Goal: Information Seeking & Learning: Learn about a topic

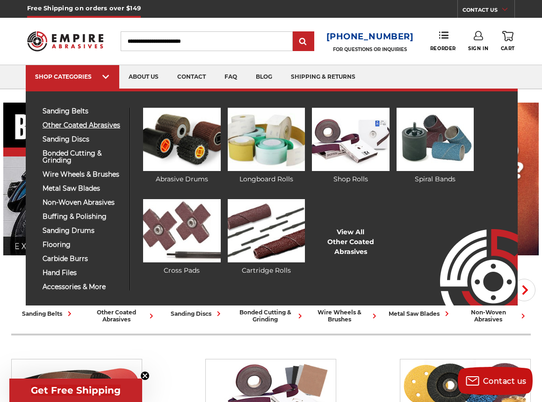
click at [88, 124] on span "other coated abrasives" at bounding box center [83, 125] width 80 height 7
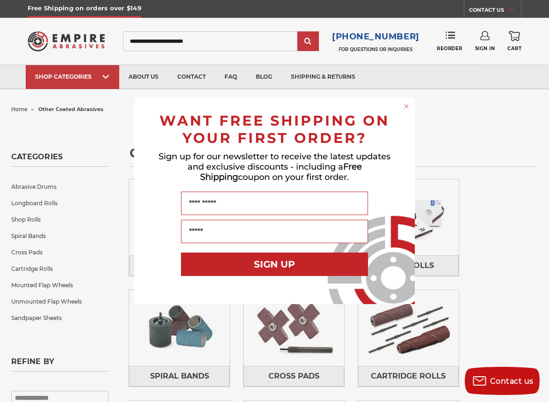
click at [138, 198] on form "WANT FREE SHIPPING ON YOUR FIRST ORDER? Sign up for our newsletter to receive t…" at bounding box center [274, 201] width 281 height 206
click at [407, 110] on circle "Close dialog" at bounding box center [407, 106] width 9 height 9
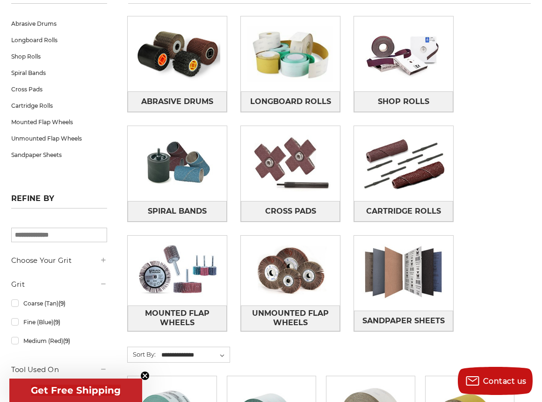
scroll to position [117, 0]
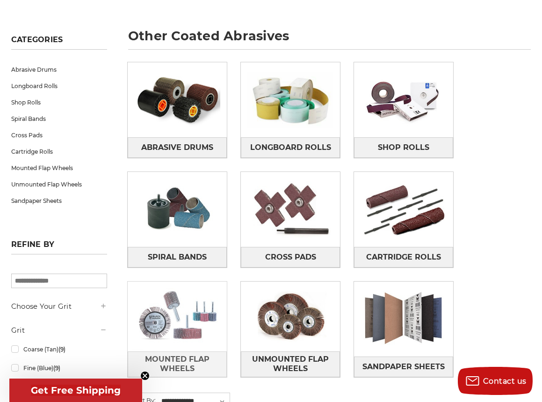
click at [209, 300] on img at bounding box center [177, 316] width 99 height 70
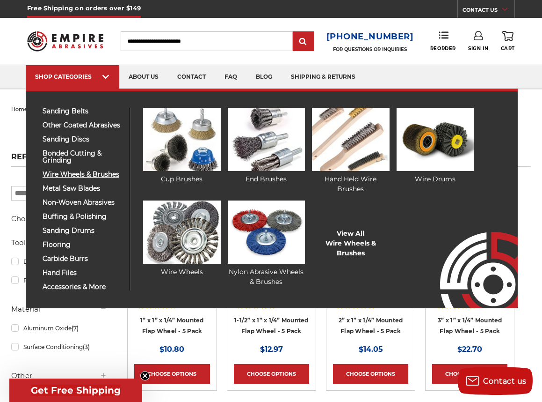
click at [71, 172] on span "wire wheels & brushes" at bounding box center [83, 174] width 80 height 7
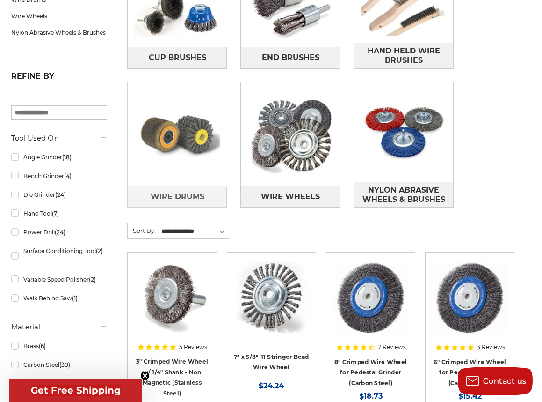
scroll to position [234, 0]
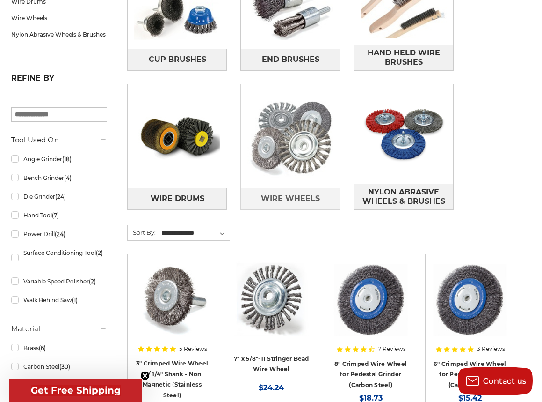
click at [294, 139] on img at bounding box center [290, 136] width 99 height 99
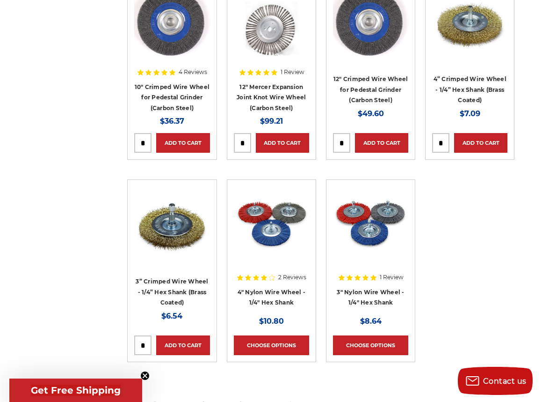
scroll to position [1076, 0]
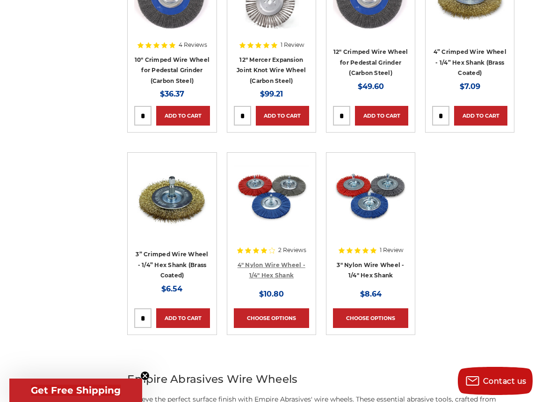
click at [255, 264] on link "4" Nylon Wire Wheel - 1/4" Hex Shank" at bounding box center [272, 270] width 68 height 18
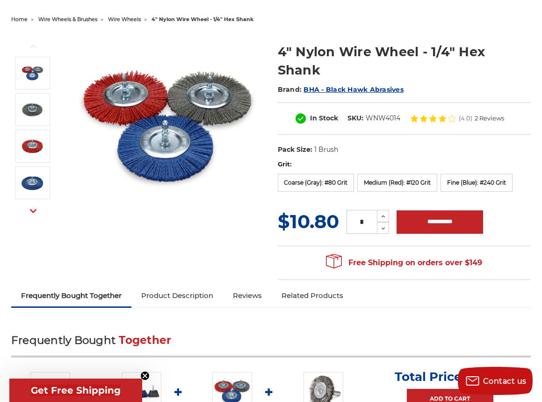
scroll to position [86, 0]
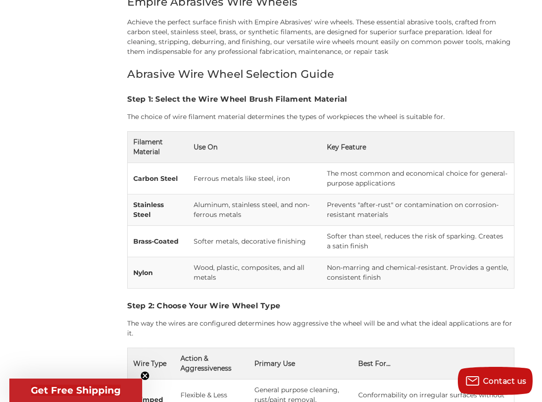
scroll to position [842, 0]
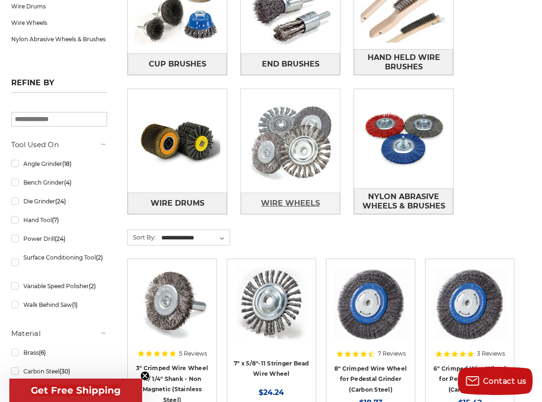
click at [299, 204] on span "Wire Wheels" at bounding box center [290, 203] width 59 height 16
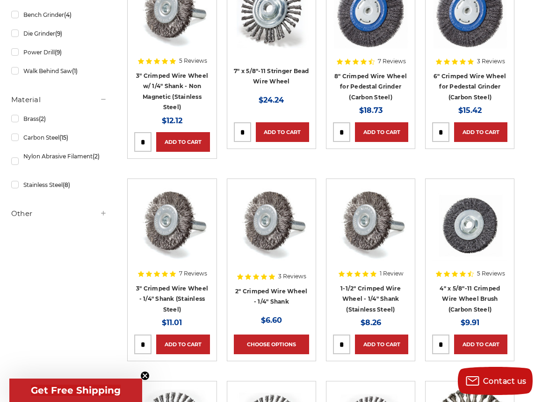
scroll to position [281, 0]
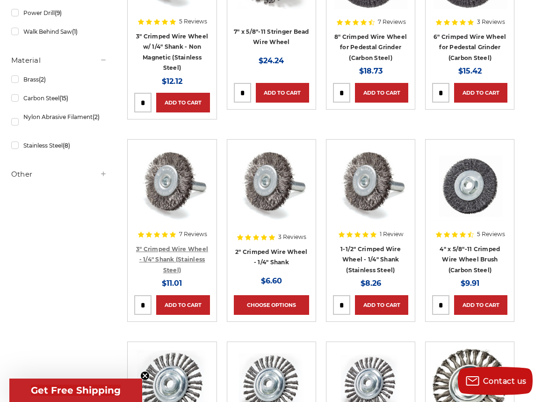
click at [169, 255] on link "3" Crimped Wire Wheel - 1/4" Shank (Stainless Steel)" at bounding box center [172, 259] width 72 height 28
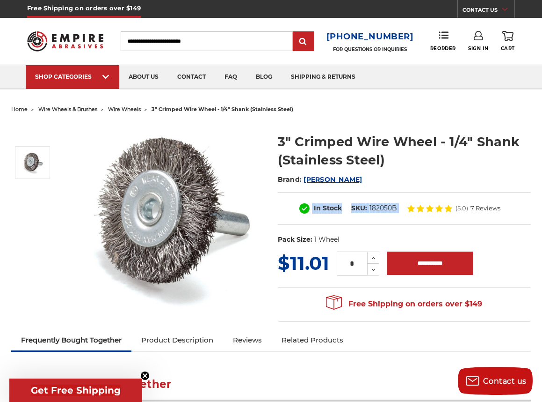
click at [442, 178] on div "3" Crimped Wire Wheel - 1/4" Shank (Stainless Steel) Brand: Mercer In Stock SKU…" at bounding box center [405, 190] width 254 height 117
click at [431, 181] on h2 "Brand: Mercer" at bounding box center [405, 179] width 254 height 16
drag, startPoint x: 351, startPoint y: 208, endPoint x: 400, endPoint y: 207, distance: 49.1
click at [400, 207] on dl "SKU: 182050B" at bounding box center [374, 208] width 55 height 10
copy dl "SKU: 182050B"
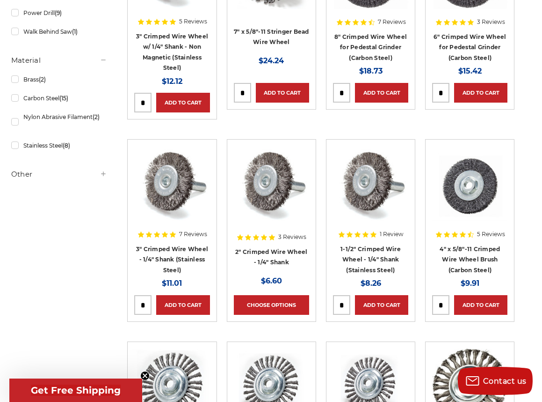
click at [269, 254] on h4 "2" Crimped Wire Wheel - 1/4" Shank" at bounding box center [271, 259] width 75 height 26
click at [278, 255] on h4 "2" Crimped Wire Wheel - 1/4" Shank" at bounding box center [271, 259] width 75 height 26
click at [278, 249] on link "2" Crimped Wire Wheel - 1/4" Shank" at bounding box center [271, 257] width 72 height 18
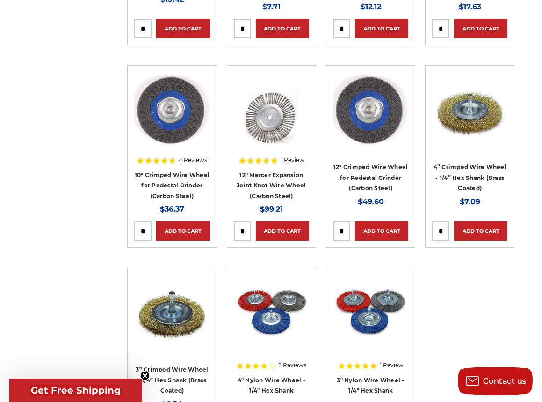
scroll to position [1123, 0]
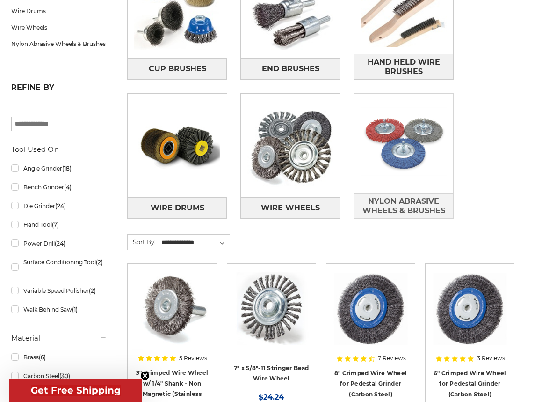
click at [425, 168] on img at bounding box center [403, 143] width 99 height 99
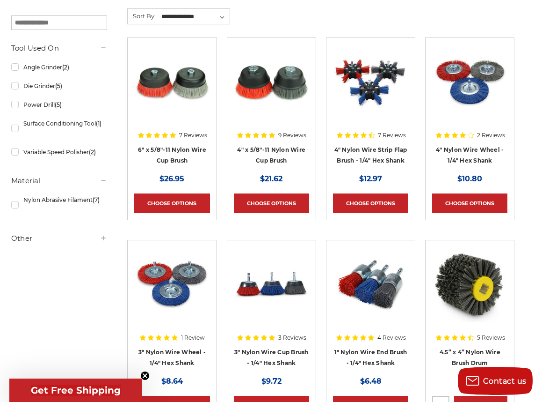
scroll to position [187, 0]
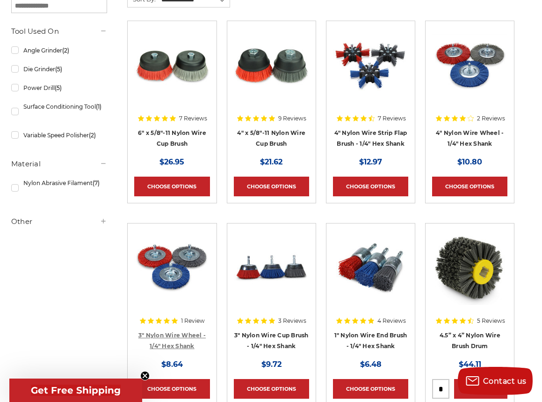
click at [170, 341] on link "3" Nylon Wire Wheel - 1/4" Hex Shank" at bounding box center [172, 340] width 67 height 18
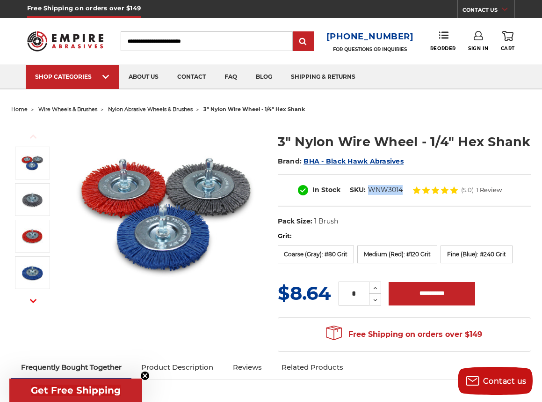
drag, startPoint x: 369, startPoint y: 188, endPoint x: 401, endPoint y: 186, distance: 32.3
click at [401, 186] on dd "WNW3014" at bounding box center [385, 190] width 35 height 10
click at [407, 256] on label "Medium (Red): #120 Grit" at bounding box center [398, 254] width 80 height 18
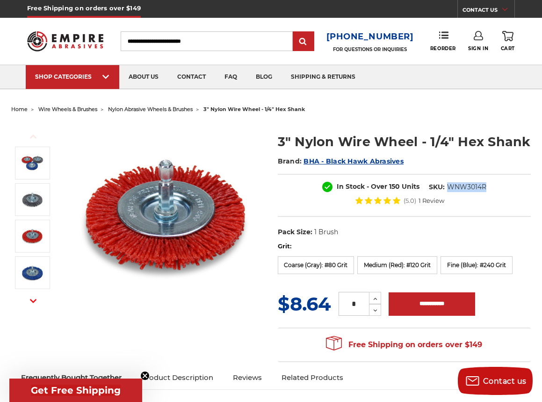
drag, startPoint x: 448, startPoint y: 185, endPoint x: 505, endPoint y: 194, distance: 57.9
click at [505, 194] on div "In Stock - Over 150 Units SKU: WNW3014R (5.0) 1 Review" at bounding box center [405, 195] width 254 height 43
copy dd "WNW3014R"
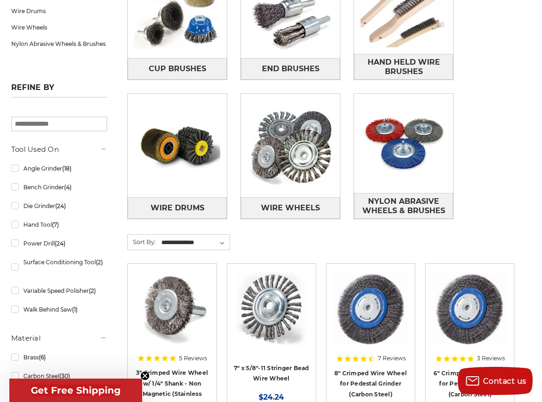
click at [167, 292] on img at bounding box center [171, 307] width 75 height 75
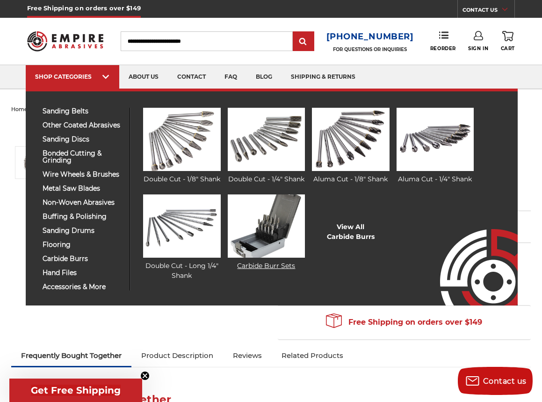
click at [262, 226] on img at bounding box center [266, 225] width 77 height 63
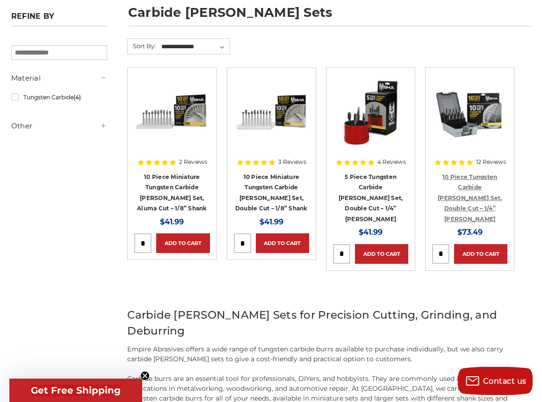
click at [471, 187] on link "10 Piece Tungsten Carbide Burr Set, Double Cut – 1/4” Shank" at bounding box center [470, 197] width 65 height 49
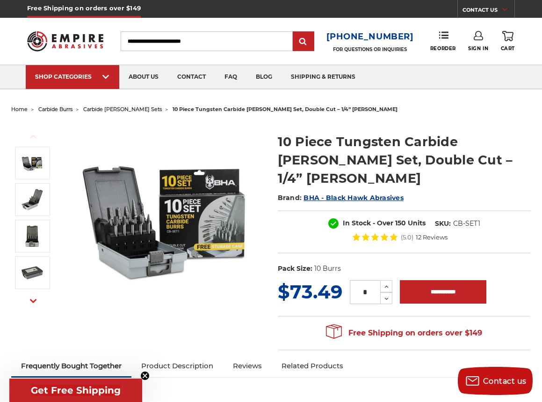
click at [115, 217] on img at bounding box center [166, 216] width 187 height 187
drag, startPoint x: 435, startPoint y: 205, endPoint x: 485, endPoint y: 202, distance: 50.2
click at [485, 219] on dl "SKU: CB-SET1" at bounding box center [458, 224] width 55 height 10
copy dl "SKU: CB-SET1"
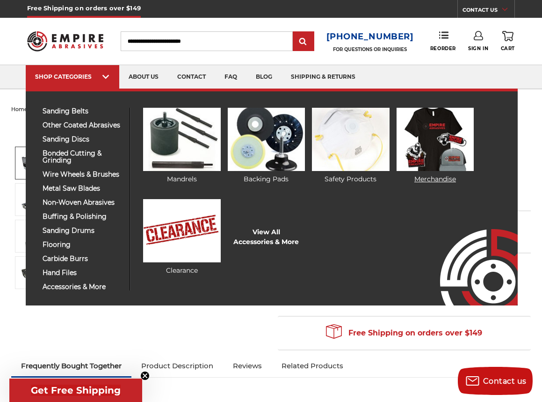
click at [460, 149] on img at bounding box center [435, 139] width 77 height 63
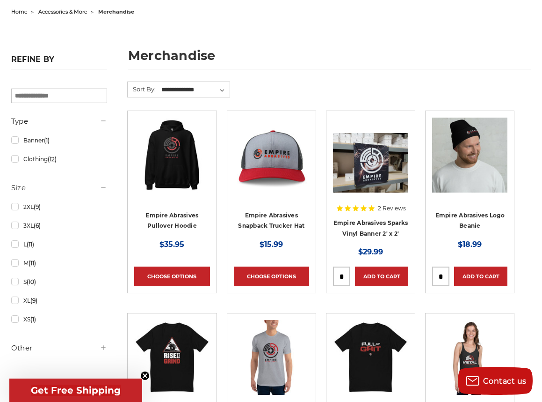
scroll to position [94, 0]
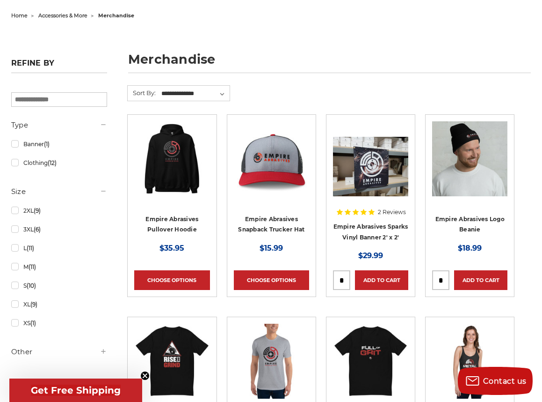
click at [169, 162] on img at bounding box center [171, 158] width 75 height 75
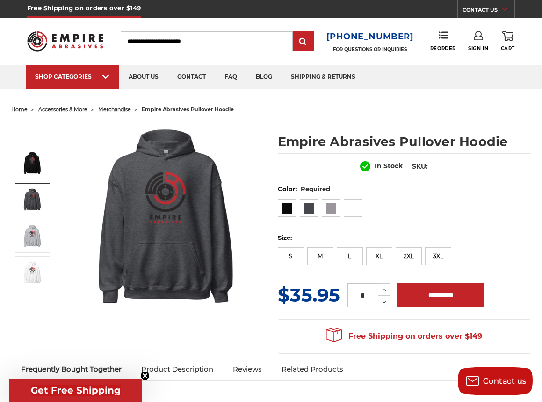
click at [26, 192] on img at bounding box center [32, 199] width 23 height 23
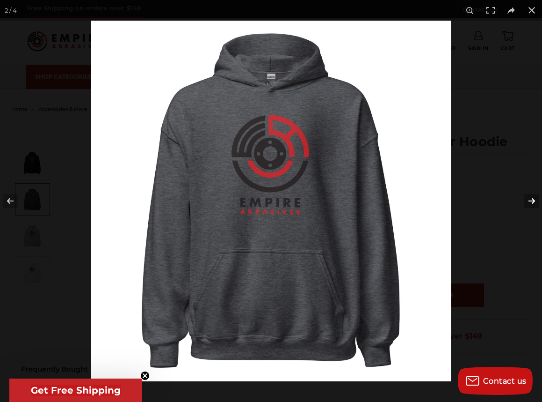
click at [528, 197] on button at bounding box center [526, 200] width 33 height 47
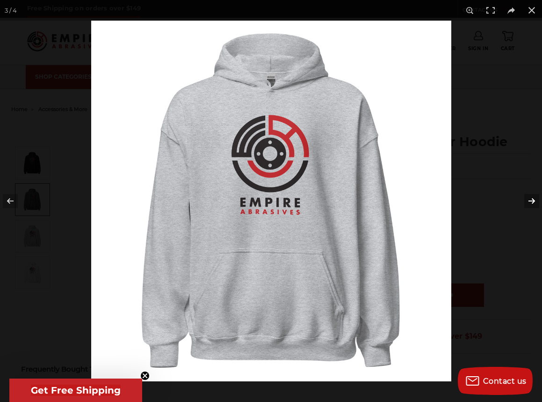
click at [528, 197] on button at bounding box center [526, 200] width 33 height 47
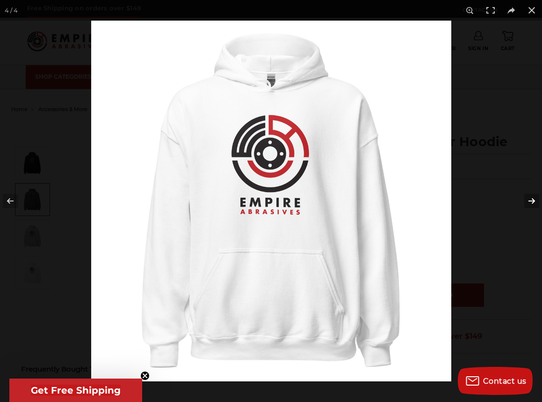
click at [528, 197] on button at bounding box center [526, 200] width 33 height 47
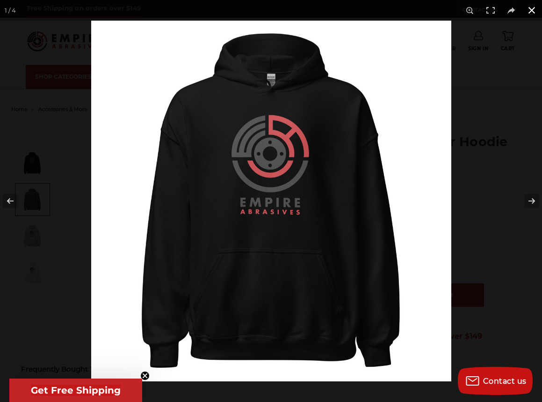
click at [530, 12] on button at bounding box center [532, 10] width 21 height 21
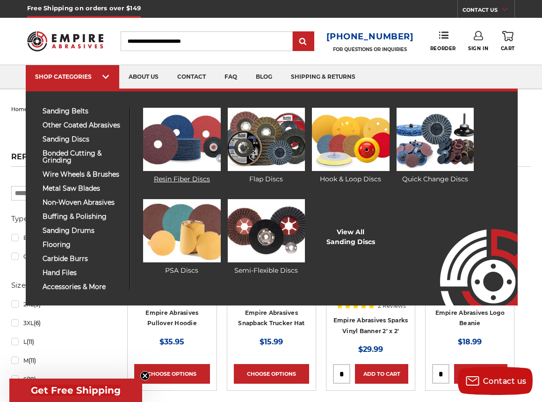
click at [180, 139] on img at bounding box center [181, 139] width 77 height 63
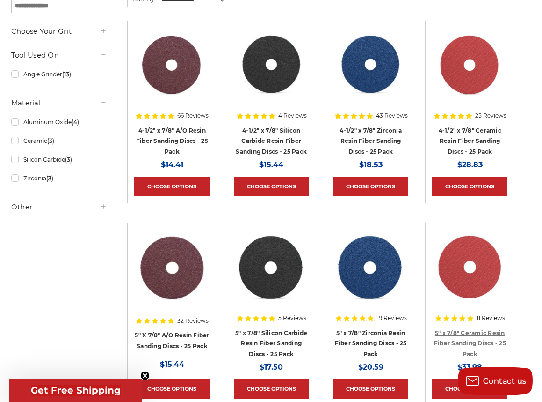
scroll to position [140, 0]
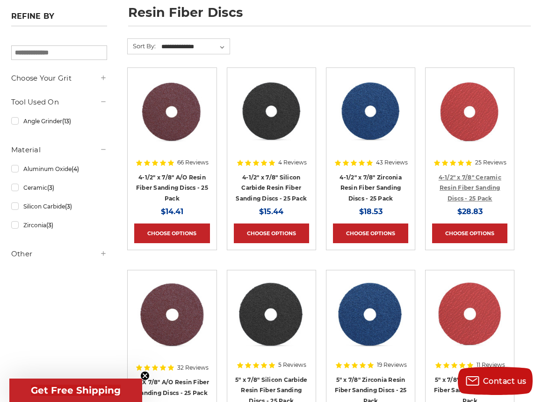
click at [476, 183] on link "4-1/2" x 7/8" Ceramic Resin Fiber Sanding Discs - 25 Pack" at bounding box center [470, 188] width 63 height 28
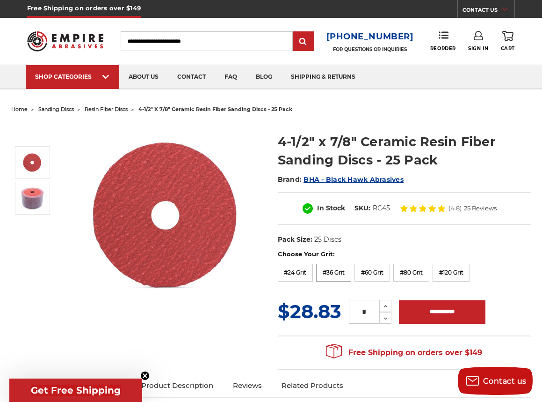
click at [338, 270] on label "#36 Grit" at bounding box center [333, 273] width 35 height 18
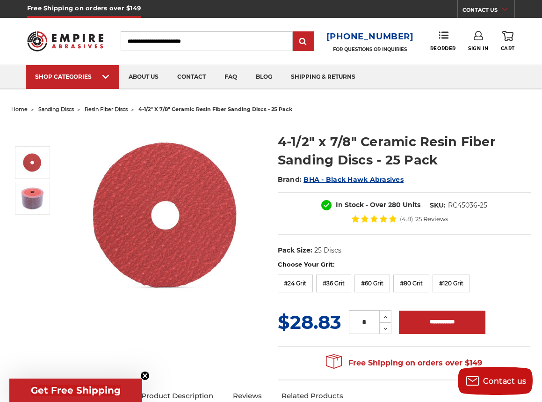
click at [354, 278] on div "Choose Your Grit: #24 Grit #36 Grit #60 Grit #80 Grit #120 Grit" at bounding box center [405, 277] width 254 height 35
click at [369, 281] on label "#60 Grit" at bounding box center [373, 283] width 36 height 18
click at [339, 283] on label "#36 Grit" at bounding box center [333, 283] width 35 height 18
drag, startPoint x: 429, startPoint y: 205, endPoint x: 503, endPoint y: 205, distance: 74.0
click at [503, 205] on div "In Stock - Over 280 Units SKU: RC45036-25 (4.8) 25 Reviews" at bounding box center [405, 213] width 254 height 43
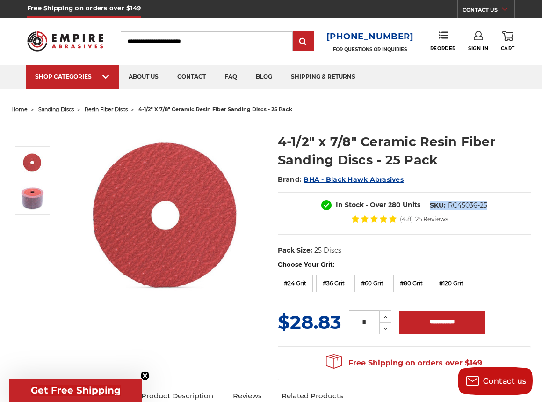
copy dl "SKU: RC45036-25"
click at [365, 283] on label "#60 Grit" at bounding box center [373, 283] width 36 height 18
drag, startPoint x: 431, startPoint y: 204, endPoint x: 495, endPoint y: 202, distance: 64.6
click at [495, 202] on div "In Stock - Over 120 Units SKU: RC45060-25 (4.8) 25 Reviews" at bounding box center [405, 213] width 254 height 43
copy dl "SKU: RC45060-25"
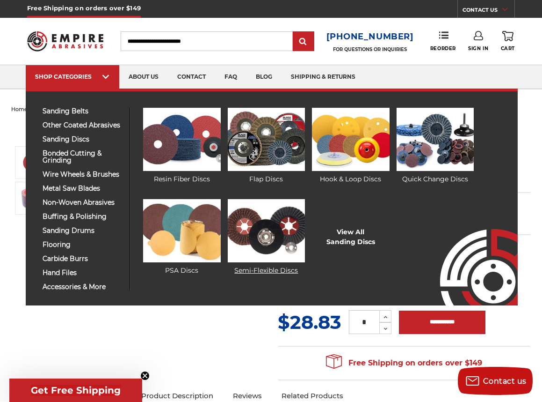
click at [275, 241] on img at bounding box center [266, 230] width 77 height 63
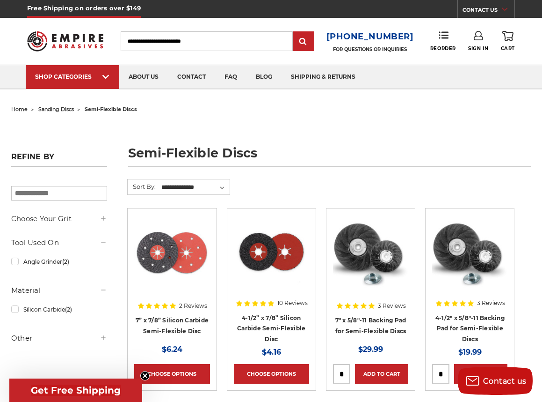
click at [226, 205] on fieldset "**********" at bounding box center [178, 193] width 103 height 29
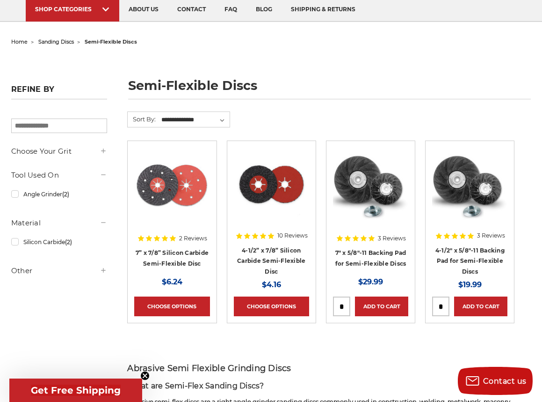
scroll to position [47, 0]
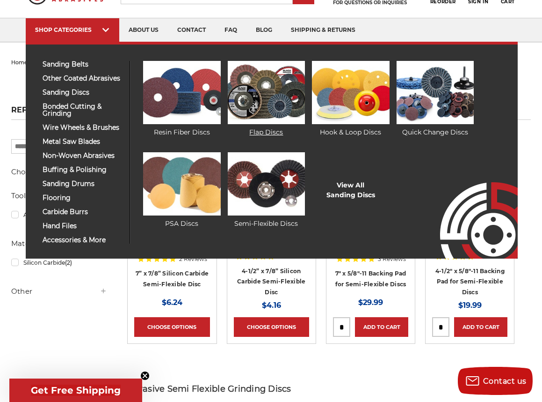
click at [270, 95] on img at bounding box center [266, 92] width 77 height 63
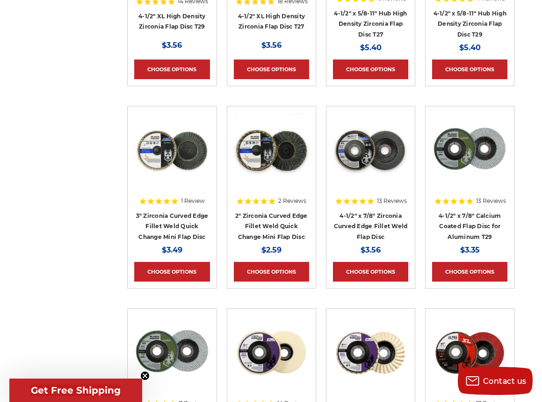
scroll to position [702, 0]
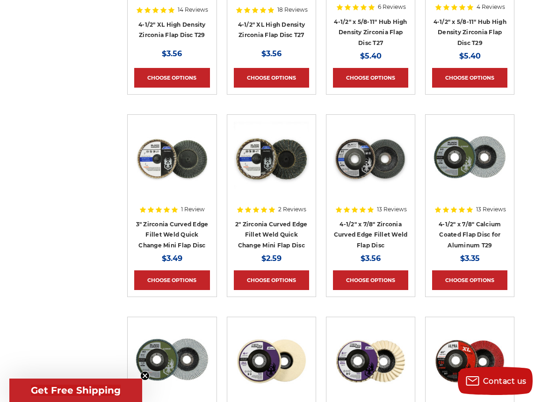
click at [386, 150] on img at bounding box center [370, 158] width 75 height 75
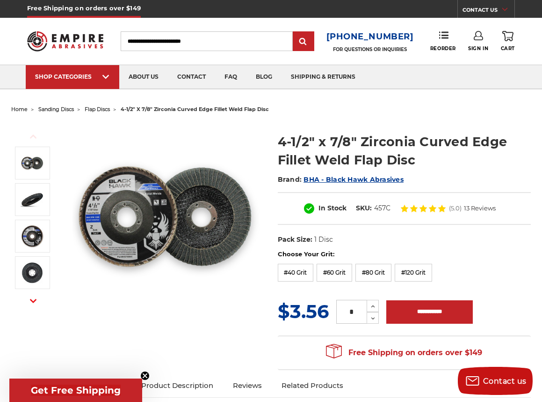
click at [247, 198] on img at bounding box center [166, 216] width 187 height 187
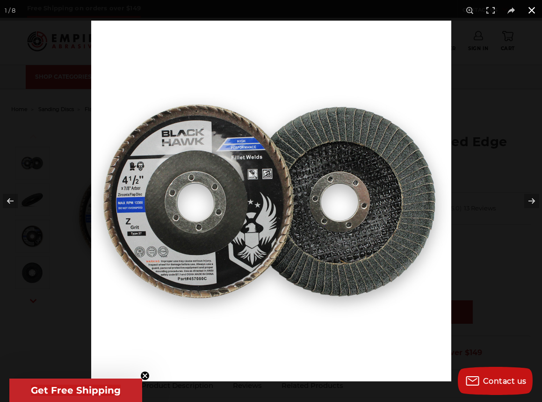
click at [534, 10] on button at bounding box center [532, 10] width 21 height 21
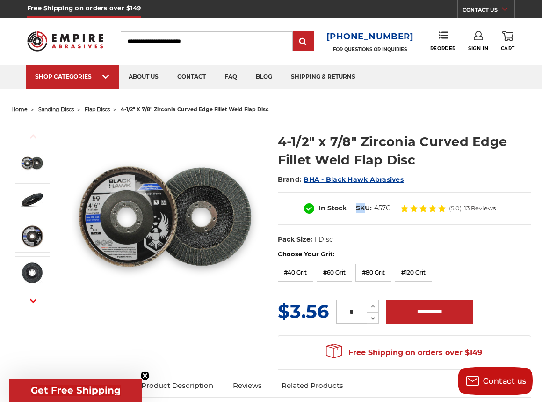
drag, startPoint x: 355, startPoint y: 207, endPoint x: 366, endPoint y: 207, distance: 11.7
click at [366, 207] on dl "SKU: 457C" at bounding box center [373, 208] width 44 height 10
click at [290, 276] on label "#40 Grit" at bounding box center [296, 273] width 36 height 18
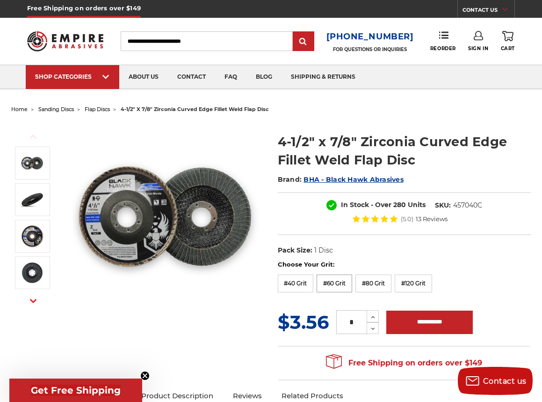
click at [332, 285] on label "#60 Grit" at bounding box center [335, 283] width 36 height 18
drag, startPoint x: 433, startPoint y: 205, endPoint x: 483, endPoint y: 206, distance: 49.6
click at [483, 206] on dl "SKU: 457060C" at bounding box center [458, 205] width 57 height 10
copy dl "SKU: 457060C"
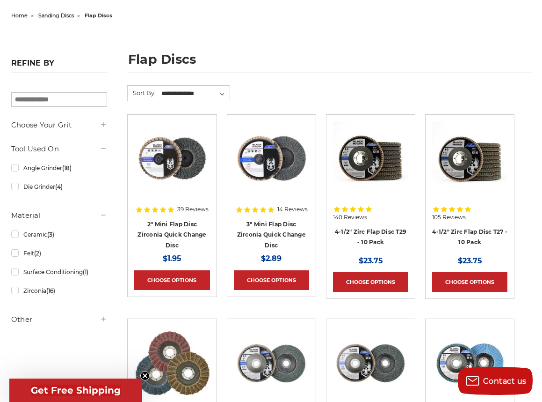
scroll to position [140, 0]
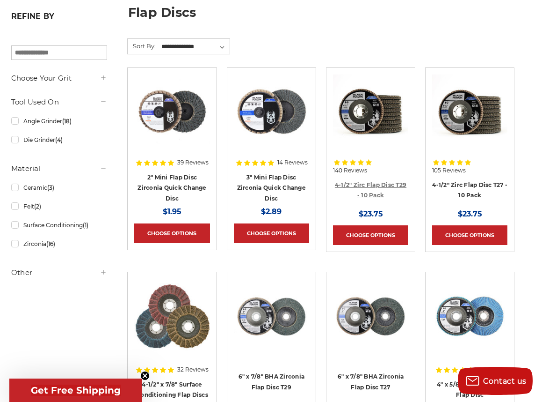
click at [376, 191] on link "4-1/2" Zirc Flap Disc T29 - 10 Pack" at bounding box center [371, 190] width 72 height 18
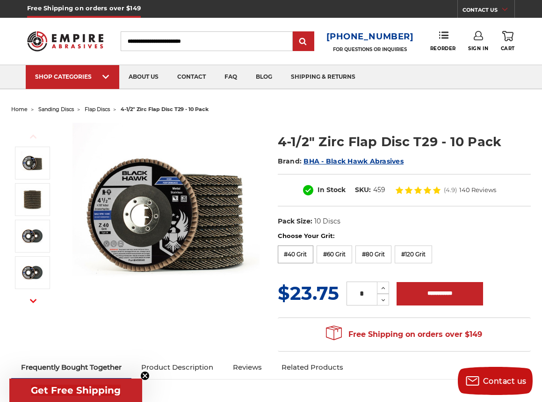
click at [292, 254] on label "#40 Grit" at bounding box center [296, 254] width 36 height 18
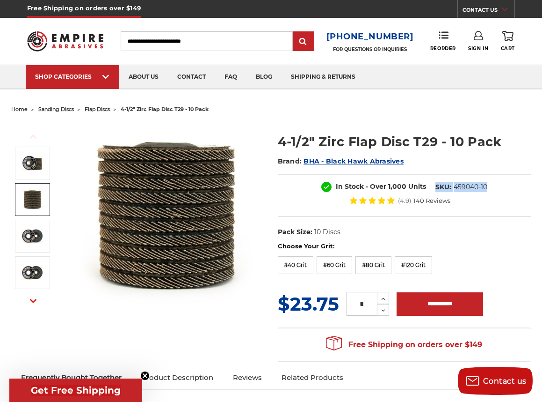
drag, startPoint x: 432, startPoint y: 183, endPoint x: 487, endPoint y: 185, distance: 54.8
click at [487, 185] on dl "SKU: 459040-10" at bounding box center [461, 187] width 61 height 10
copy dl "SKU: 459040-10"
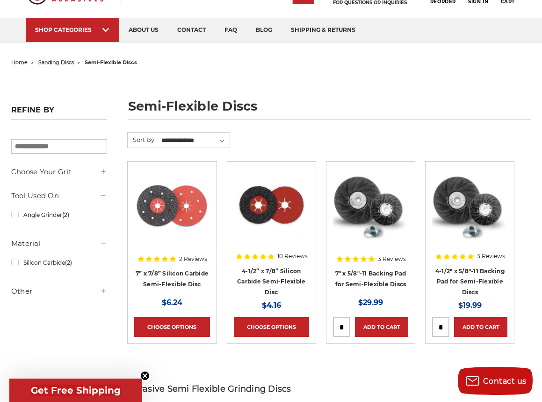
click at [251, 209] on img at bounding box center [271, 205] width 75 height 75
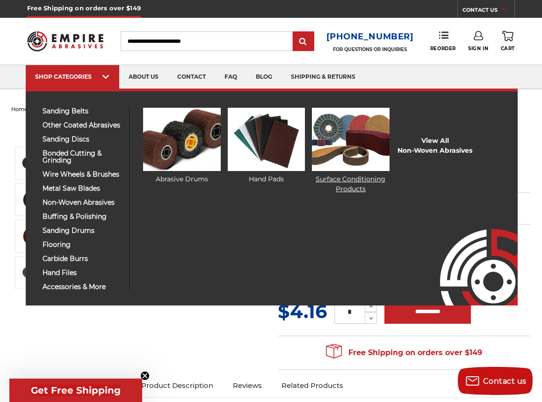
click at [338, 141] on img at bounding box center [350, 139] width 77 height 63
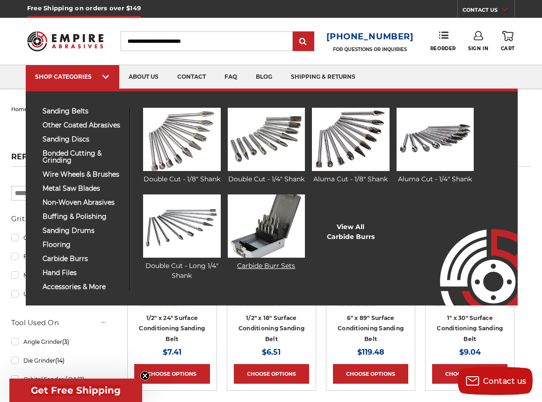
click at [264, 236] on img at bounding box center [266, 225] width 77 height 63
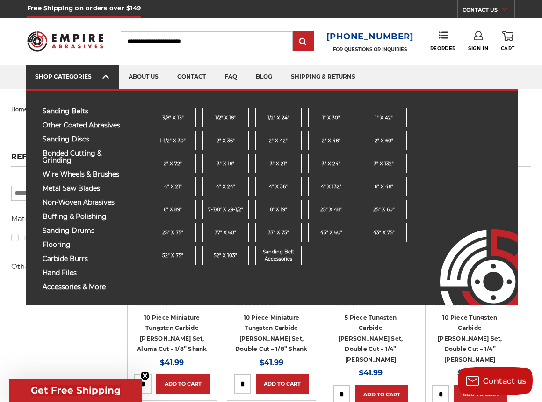
click at [105, 79] on icon at bounding box center [106, 77] width 7 height 10
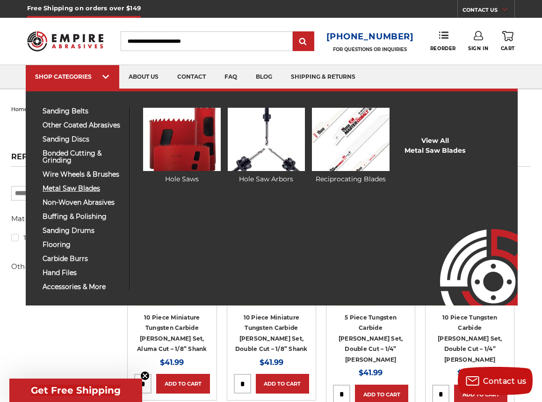
click at [62, 188] on span "metal saw blades" at bounding box center [83, 188] width 80 height 7
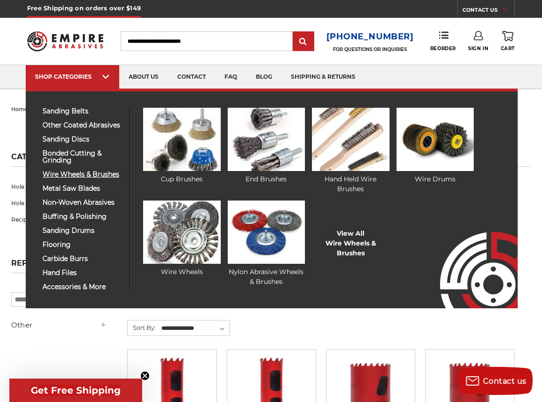
click at [86, 176] on span "wire wheels & brushes" at bounding box center [83, 174] width 80 height 7
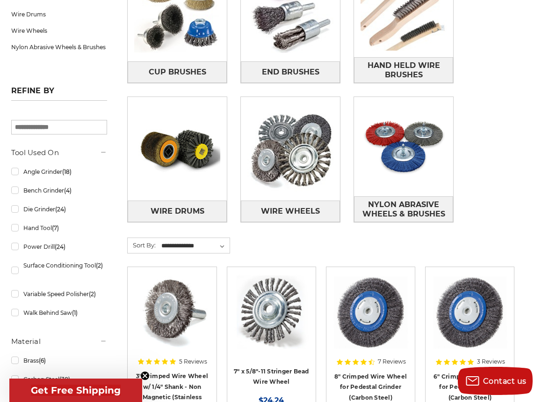
scroll to position [47, 0]
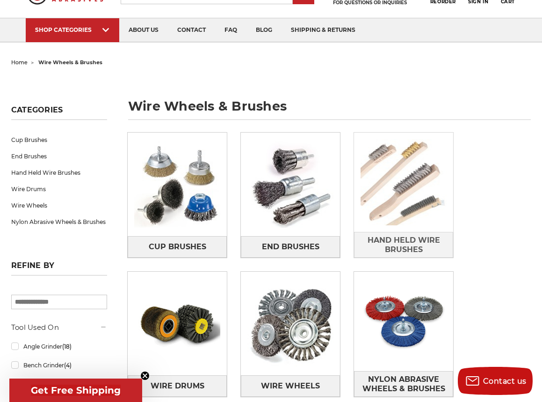
click at [408, 177] on img at bounding box center [403, 181] width 99 height 99
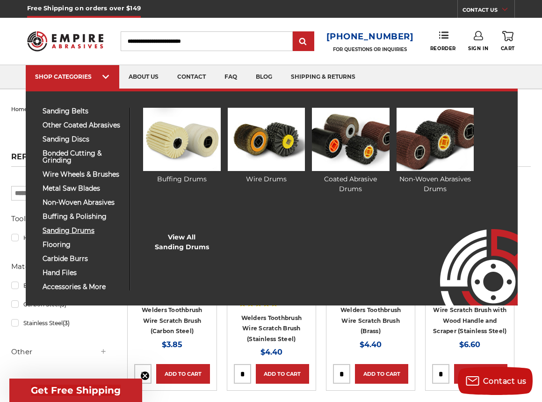
click at [63, 227] on span "sanding drums" at bounding box center [83, 230] width 80 height 7
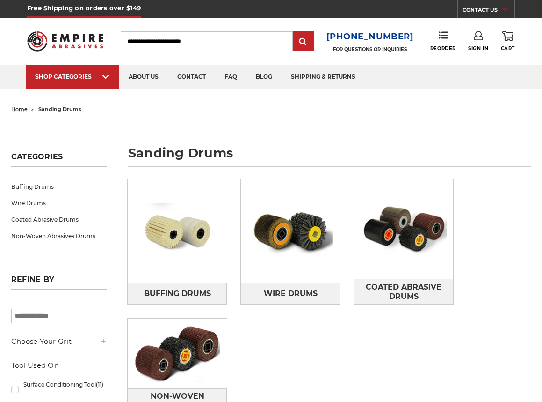
click at [63, 227] on link "Non-Woven Abrasives Drums" at bounding box center [59, 235] width 96 height 16
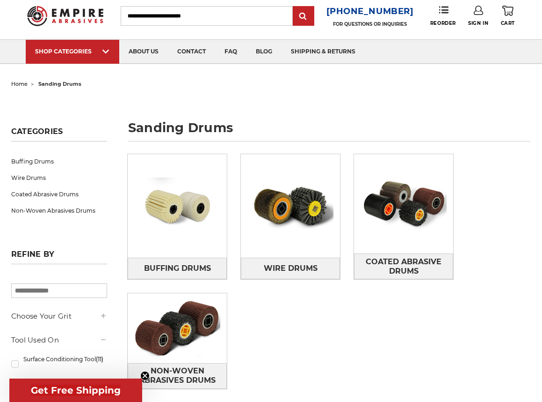
scroll to position [47, 0]
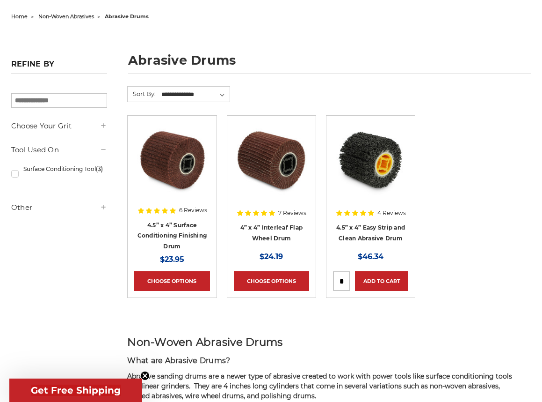
scroll to position [94, 0]
